Goal: Task Accomplishment & Management: Manage account settings

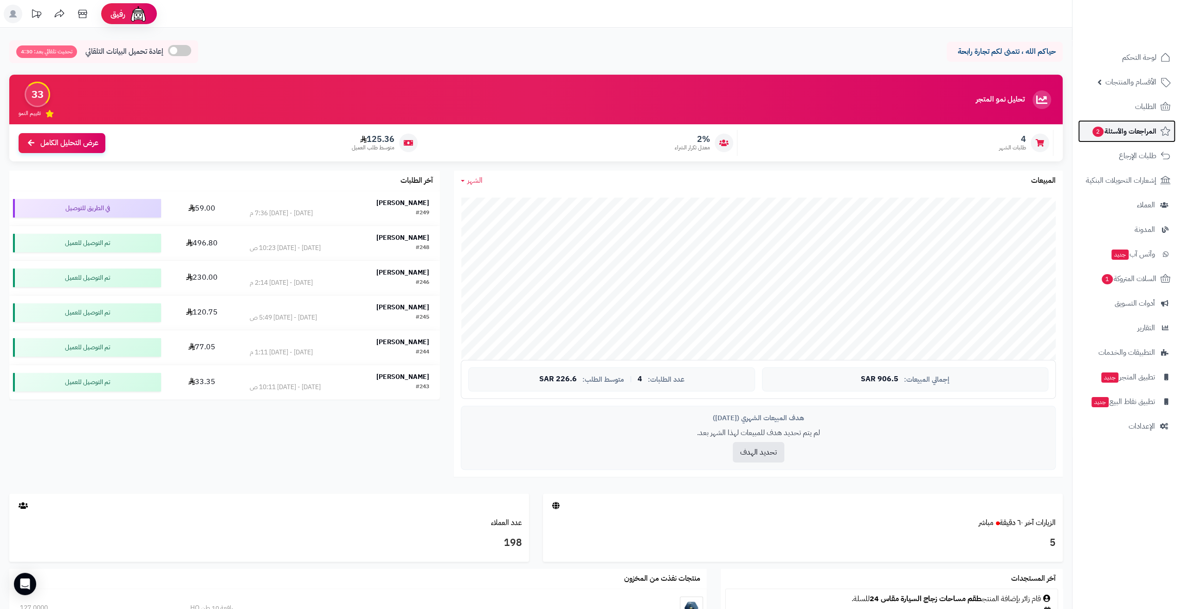
click at [586, 130] on link "المراجعات والأسئلة 2" at bounding box center [1126, 131] width 97 height 22
click at [322, 188] on div "آخر الطلبات" at bounding box center [224, 181] width 431 height 20
click at [338, 198] on td "Abdulaziz Alsabiai #249 الثلاثاء - ٩ سبتمبر ٢٠٢٥ - 7:36 م" at bounding box center [339, 208] width 201 height 34
